Goal: Task Accomplishment & Management: Manage account settings

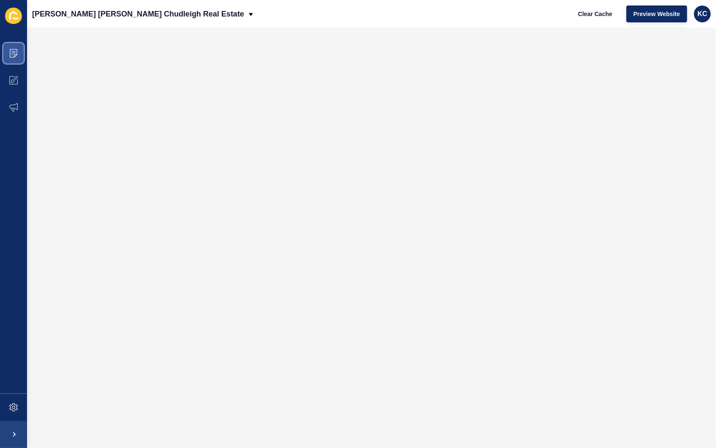
click at [11, 53] on icon at bounding box center [13, 53] width 4 height 0
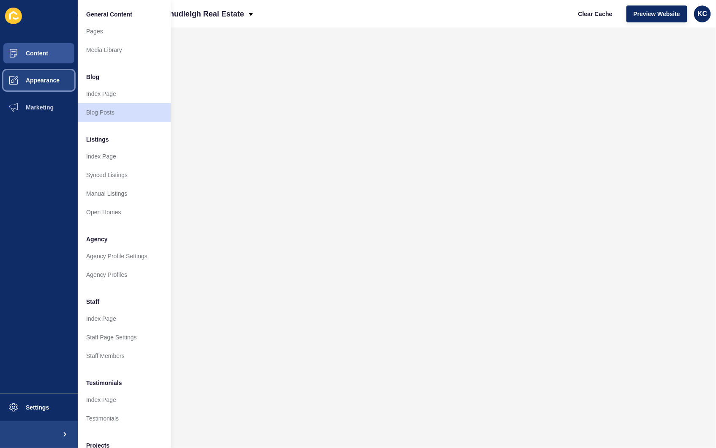
click at [50, 86] on button "Appearance" at bounding box center [39, 80] width 78 height 27
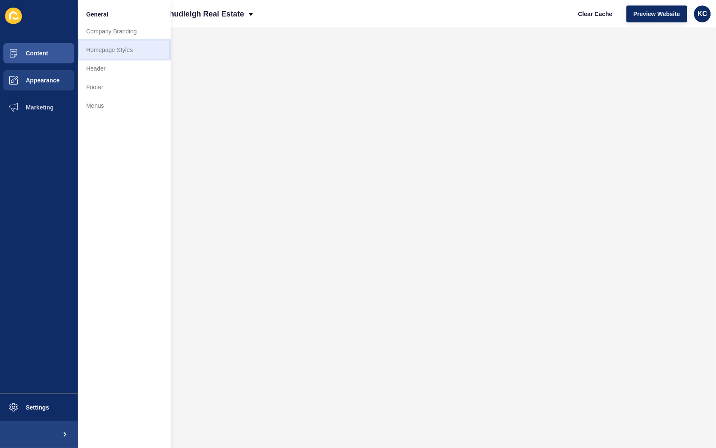
click at [129, 48] on link "Homepage Styles" at bounding box center [124, 50] width 93 height 19
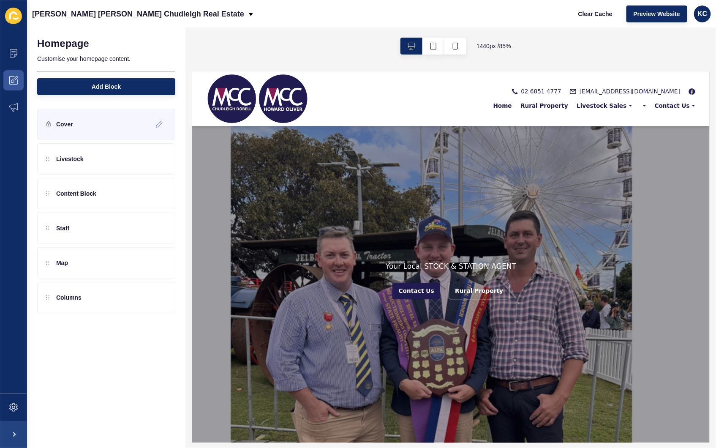
click at [83, 128] on div "Cover" at bounding box center [106, 124] width 138 height 31
click at [162, 125] on icon at bounding box center [159, 124] width 7 height 7
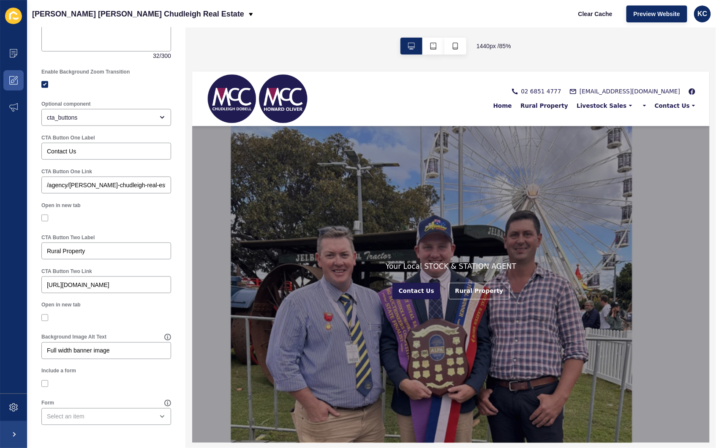
scroll to position [383, 0]
drag, startPoint x: 82, startPoint y: 254, endPoint x: 33, endPoint y: 256, distance: 49.4
click at [33, 256] on div "Cover < Back Save Enabled Minimum Banner Height 100% screen height Background I…" at bounding box center [106, 49] width 158 height 796
type input "[PERSON_NAME] Clearing Sale"
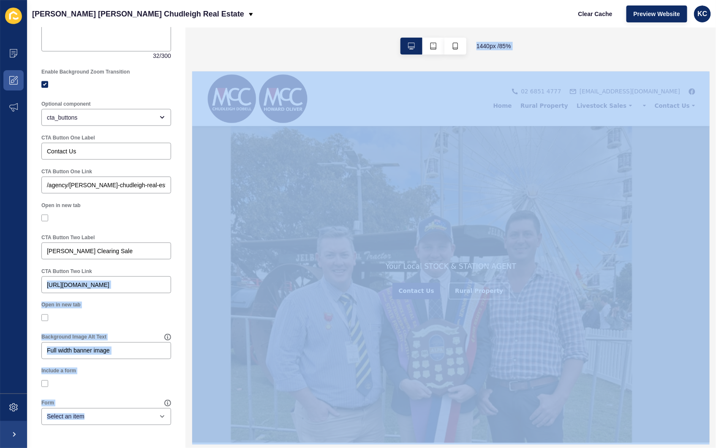
drag, startPoint x: 236, startPoint y: 355, endPoint x: 244, endPoint y: 306, distance: 49.3
click at [103, 315] on div at bounding box center [106, 318] width 130 height 8
drag, startPoint x: 141, startPoint y: 301, endPoint x: 124, endPoint y: 298, distance: 17.1
click at [141, 300] on div "Open in new tab" at bounding box center [106, 313] width 138 height 32
click at [72, 285] on input "https://mccforbes.com.au/listings?saleOrRental=Sale&status=available_under_cont…" at bounding box center [106, 284] width 119 height 8
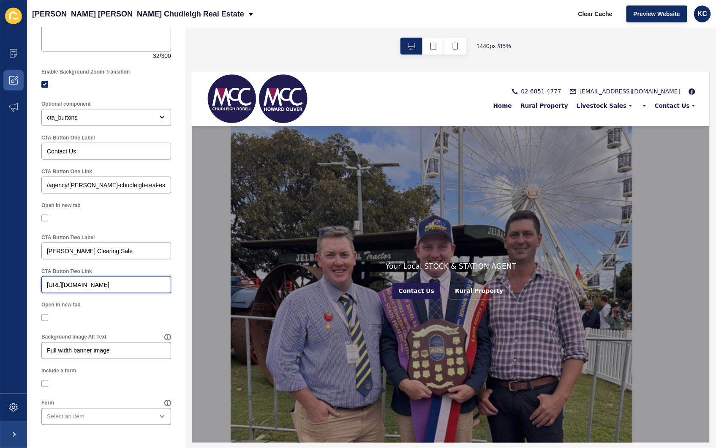
scroll to position [0, 214]
drag, startPoint x: 47, startPoint y: 284, endPoint x: 187, endPoint y: 280, distance: 139.9
click at [187, 280] on div "Cover < Back Save Enabled Minimum Banner Height 100% screen height Background I…" at bounding box center [371, 237] width 689 height 420
paste input "[URL][DOMAIN_NAME]"
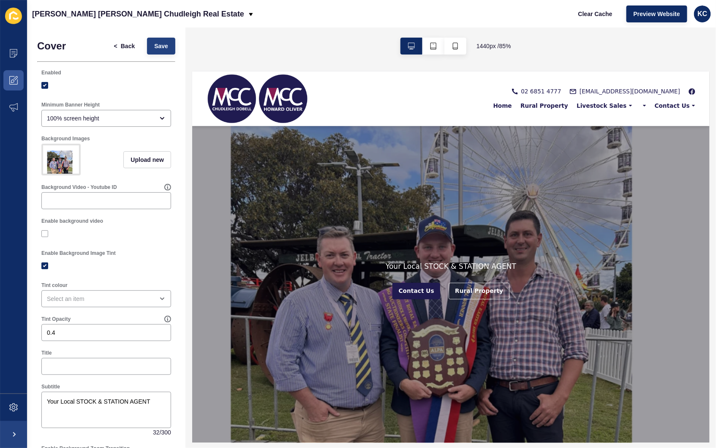
type input "[URL][DOMAIN_NAME]"
click at [164, 48] on button "Save" at bounding box center [161, 46] width 28 height 17
click at [139, 159] on span "Upload new" at bounding box center [146, 159] width 33 height 8
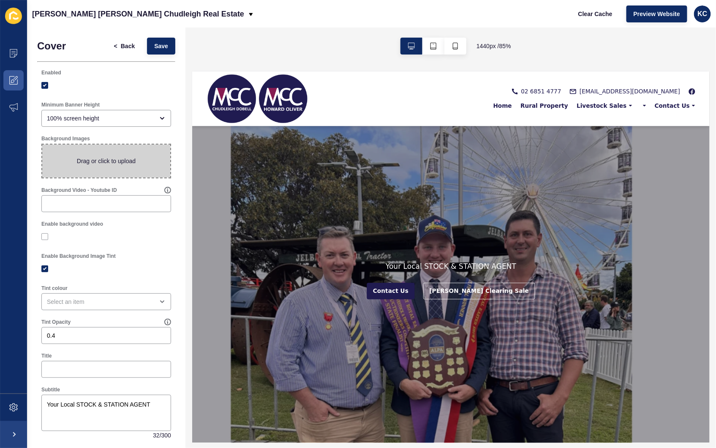
click at [139, 159] on span at bounding box center [106, 160] width 128 height 33
click at [42, 144] on input "Drag or click to upload" at bounding box center [42, 144] width 0 height 0
type input "C:\fakepath\Copy of Website Banner Clearing Sale (1).png"
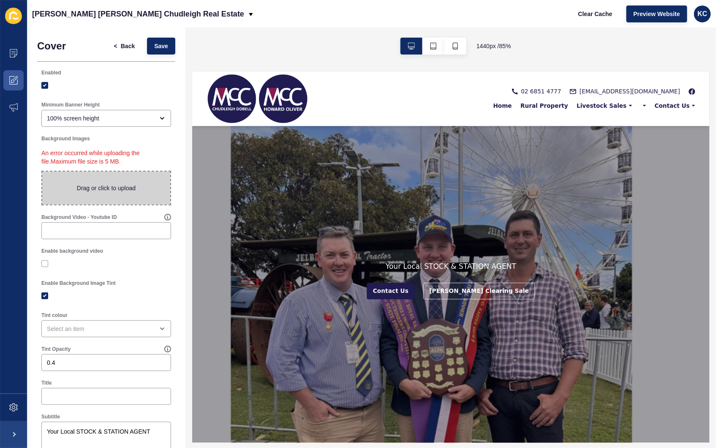
click at [104, 193] on span at bounding box center [106, 187] width 128 height 33
click at [42, 171] on input "Drag or click to upload" at bounding box center [42, 171] width 0 height 0
click at [101, 177] on span at bounding box center [106, 187] width 128 height 33
click at [42, 171] on input "Drag or click to upload" at bounding box center [42, 171] width 0 height 0
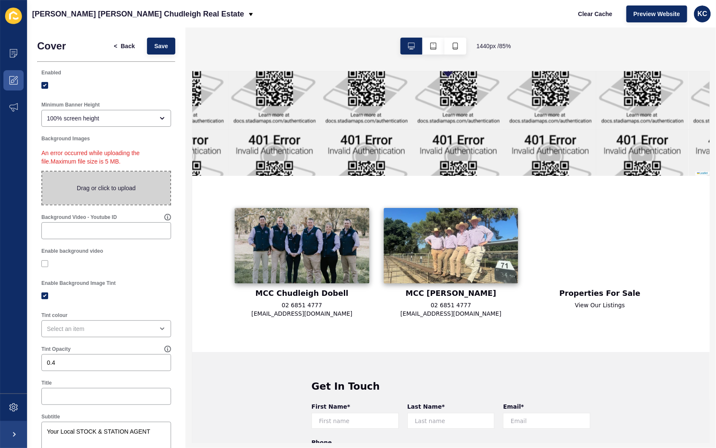
scroll to position [1548, 0]
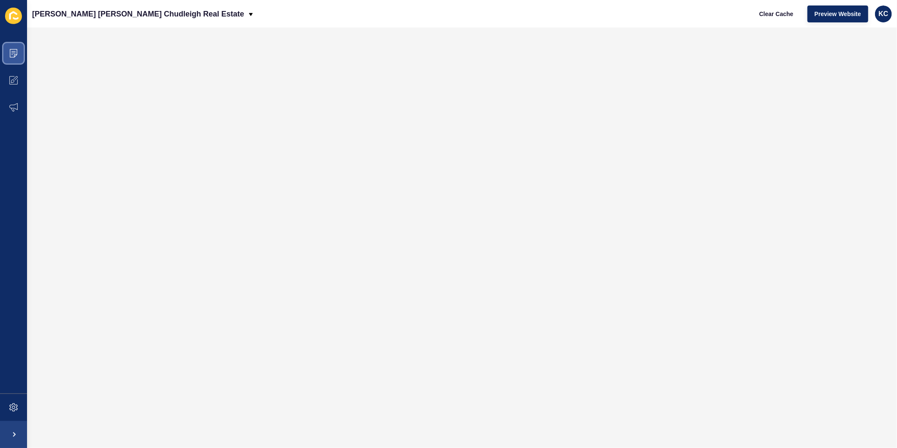
click at [20, 48] on span at bounding box center [13, 53] width 27 height 27
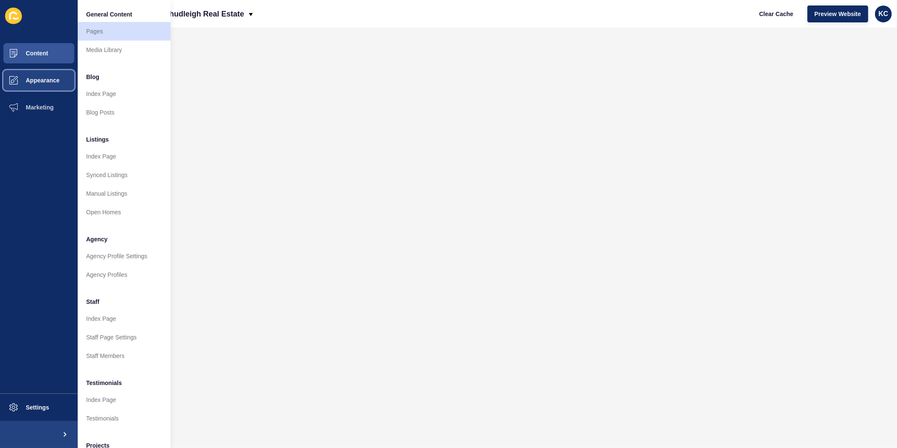
click at [55, 77] on span "Appearance" at bounding box center [29, 80] width 61 height 7
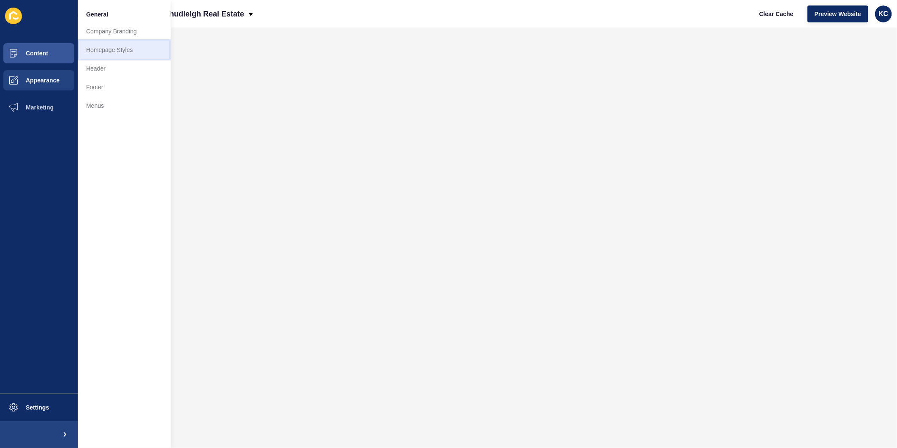
click at [115, 46] on link "Homepage Styles" at bounding box center [124, 50] width 93 height 19
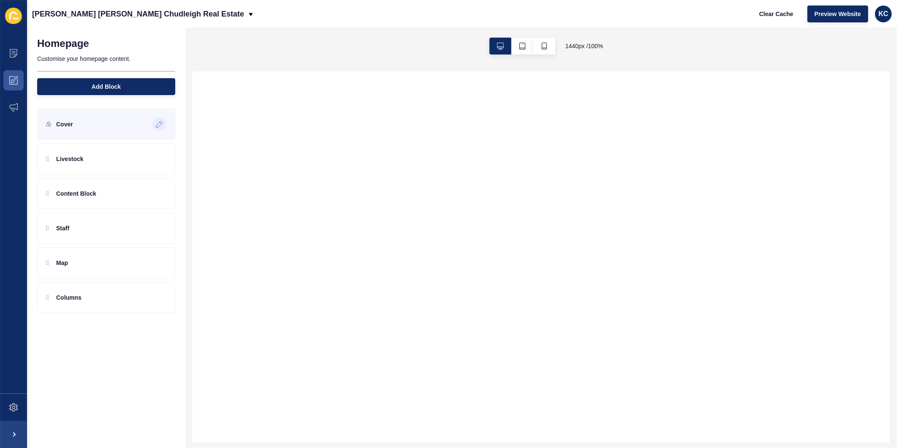
click at [155, 125] on div at bounding box center [159, 124] width 14 height 14
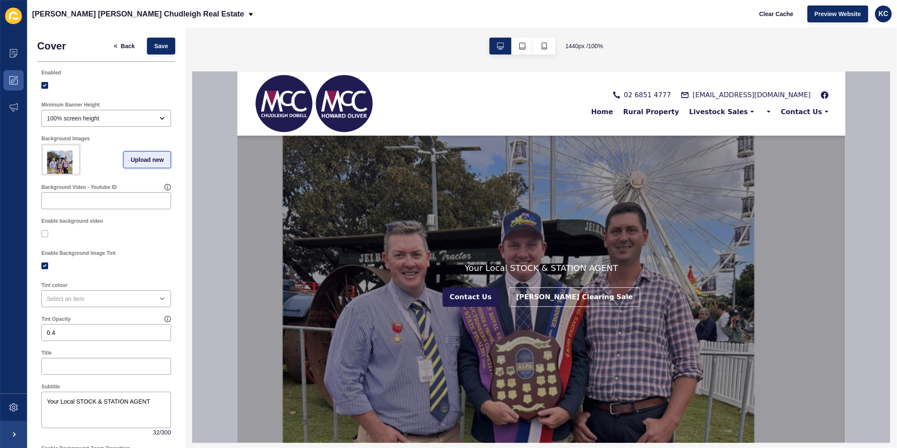
click at [133, 163] on span "Upload new" at bounding box center [146, 159] width 33 height 8
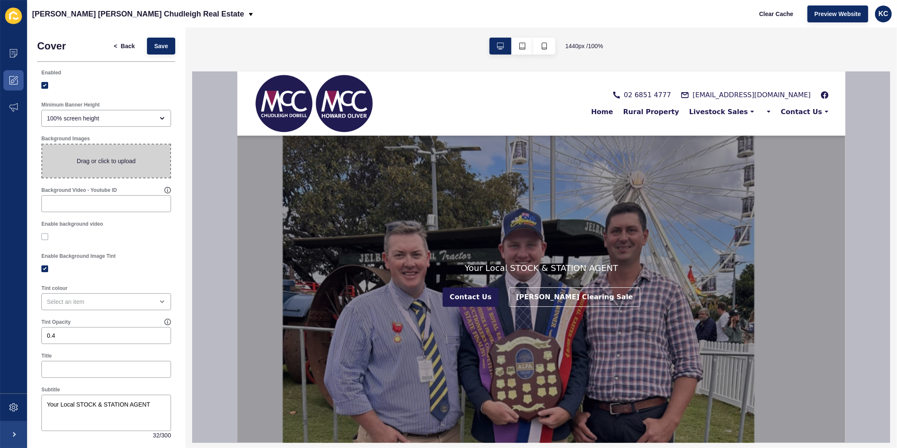
click at [124, 163] on span at bounding box center [106, 160] width 128 height 33
click at [42, 144] on input "Drag or click to upload" at bounding box center [42, 144] width 0 height 0
type input "C:\fakepath\Copy of Website Banner Clearing Sale (1).png"
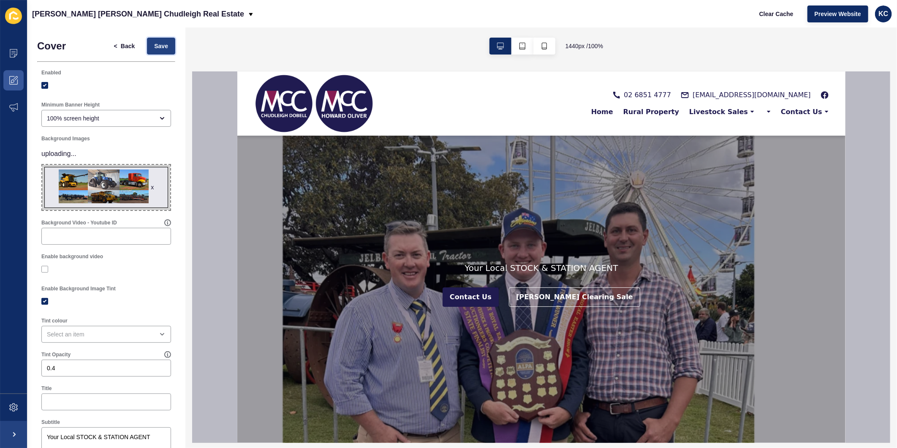
click at [154, 49] on span "Save" at bounding box center [161, 46] width 14 height 8
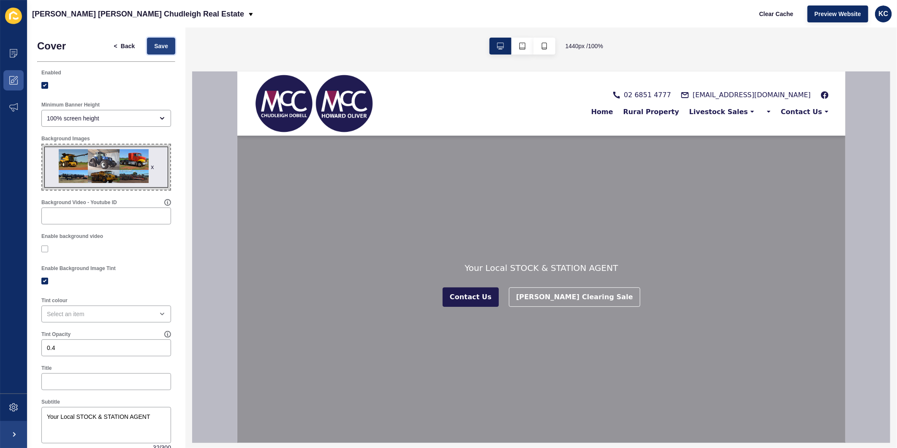
click at [154, 43] on span "Save" at bounding box center [161, 46] width 14 height 8
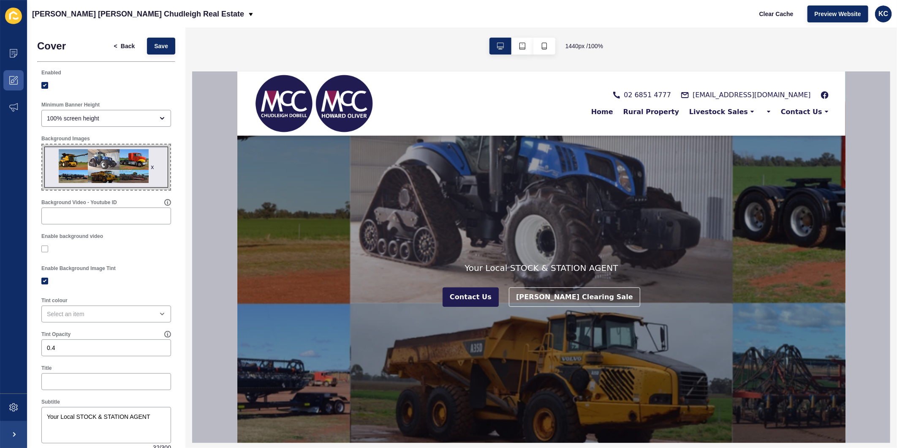
click at [151, 166] on div "x" at bounding box center [152, 167] width 3 height 8
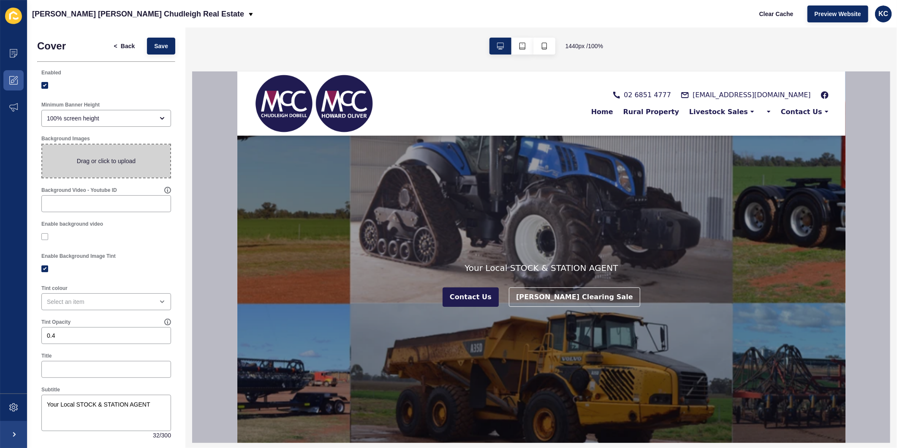
click at [108, 163] on span at bounding box center [106, 160] width 128 height 33
click at [42, 144] on input "Drag or click to upload" at bounding box center [42, 144] width 0 height 0
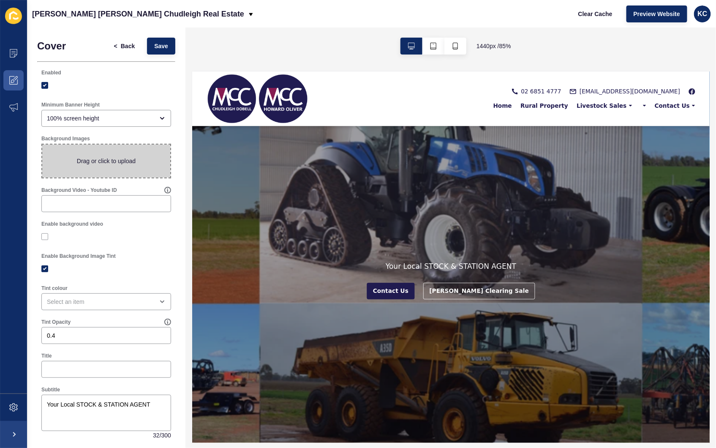
type input "C:\fakepath\Copy of Website Banner Clearing Sale.jpg"
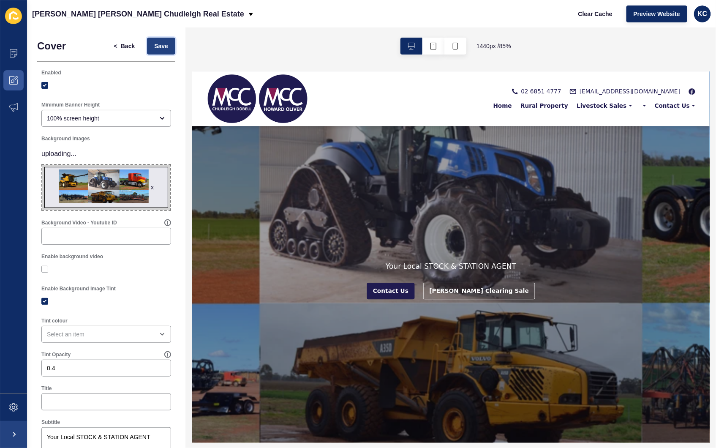
click at [154, 43] on span "Save" at bounding box center [161, 46] width 14 height 8
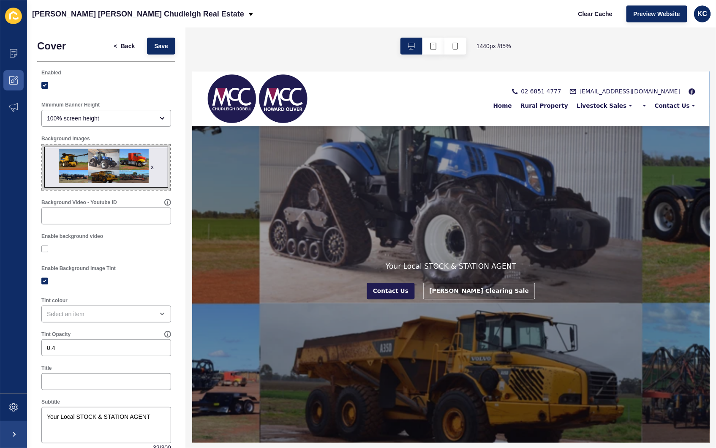
drag, startPoint x: 103, startPoint y: 163, endPoint x: 102, endPoint y: 175, distance: 11.9
click at [102, 175] on span "x" at bounding box center [106, 166] width 128 height 45
click at [42, 144] on input "x Drag or click to upload" at bounding box center [42, 144] width 0 height 0
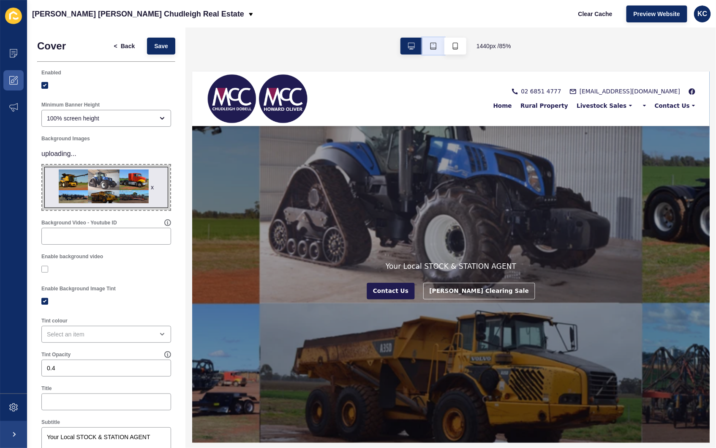
click at [430, 47] on icon "button" at bounding box center [433, 46] width 7 height 7
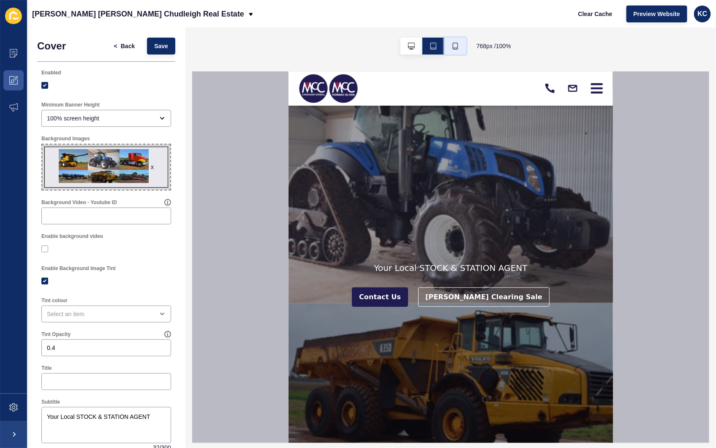
click at [453, 43] on icon "button" at bounding box center [455, 46] width 7 height 7
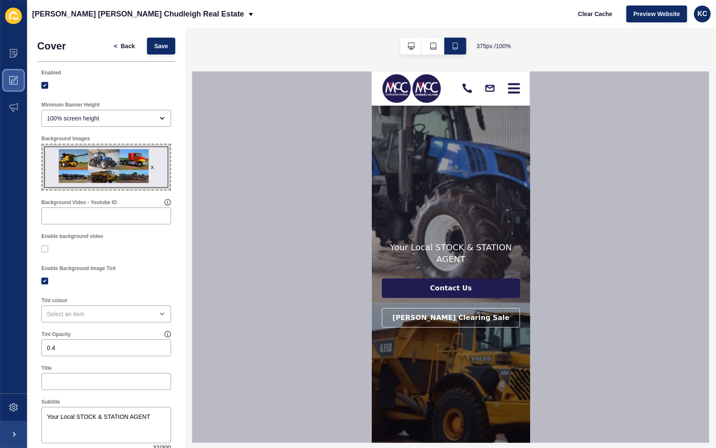
click at [14, 82] on icon at bounding box center [13, 80] width 8 height 8
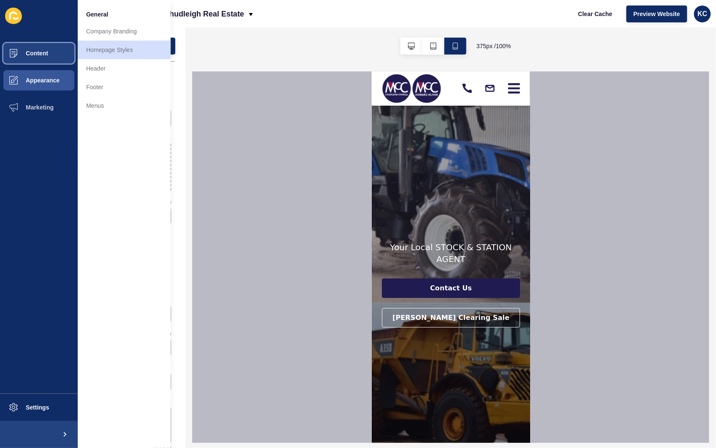
click at [27, 50] on span "Content" at bounding box center [23, 53] width 49 height 7
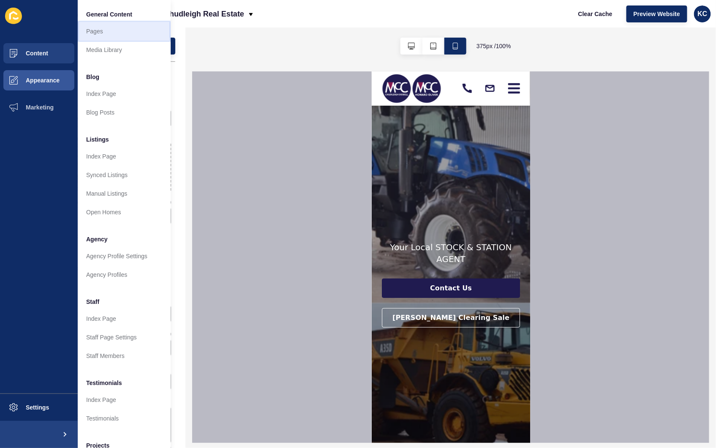
click at [94, 30] on link "Pages" at bounding box center [124, 31] width 93 height 19
